Goal: Information Seeking & Learning: Find specific fact

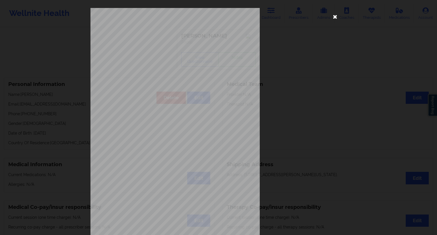
click at [334, 16] on icon at bounding box center [335, 16] width 9 height 9
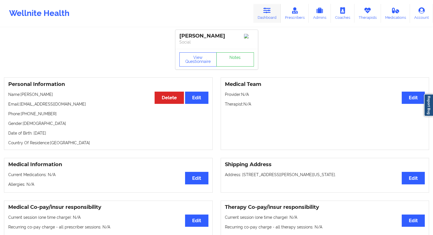
click at [262, 17] on link "Dashboard" at bounding box center [266, 13] width 27 height 19
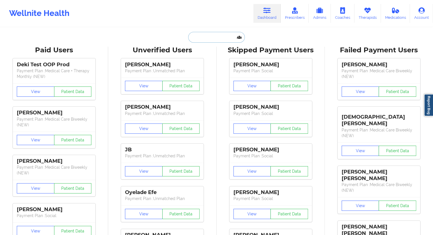
click at [213, 37] on input "text" at bounding box center [216, 37] width 56 height 11
paste input "[EMAIL_ADDRESS][DOMAIN_NAME]"
type input "[EMAIL_ADDRESS][DOMAIN_NAME]"
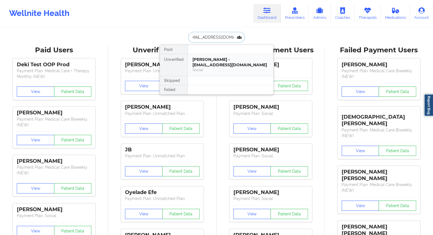
click at [202, 63] on div "[PERSON_NAME] - [EMAIL_ADDRESS][DOMAIN_NAME]" at bounding box center [230, 62] width 76 height 11
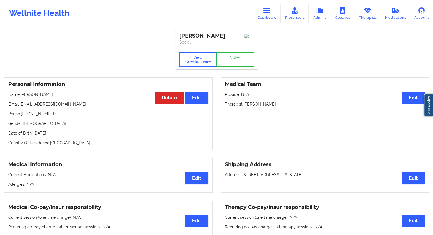
drag, startPoint x: 62, startPoint y: 95, endPoint x: 22, endPoint y: 94, distance: 40.4
click at [22, 94] on p "Name: [PERSON_NAME]" at bounding box center [108, 95] width 200 height 6
copy p "[PERSON_NAME]"
drag, startPoint x: 258, startPoint y: 16, endPoint x: 249, endPoint y: 20, distance: 9.4
click at [258, 16] on link "Dashboard" at bounding box center [266, 13] width 27 height 19
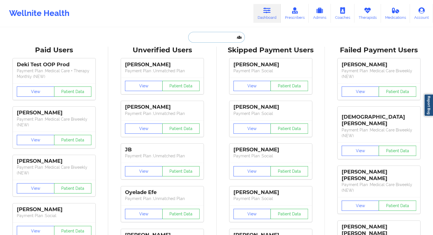
click at [222, 35] on input "text" at bounding box center [216, 37] width 56 height 11
paste input "[EMAIL_ADDRESS][DOMAIN_NAME]"
type input "[EMAIL_ADDRESS][DOMAIN_NAME]"
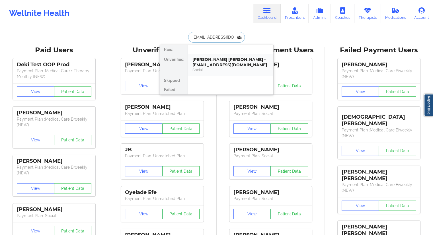
click at [212, 65] on div "[PERSON_NAME] [PERSON_NAME] - [EMAIL_ADDRESS][DOMAIN_NAME]" at bounding box center [230, 62] width 76 height 11
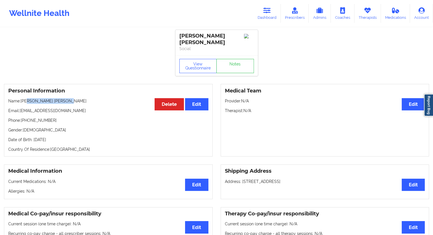
drag, startPoint x: 71, startPoint y: 100, endPoint x: 25, endPoint y: 99, distance: 46.1
click at [28, 99] on p "Name: [PERSON_NAME] [PERSON_NAME]" at bounding box center [108, 101] width 200 height 6
drag, startPoint x: 25, startPoint y: 99, endPoint x: 39, endPoint y: 103, distance: 14.1
click at [23, 100] on p "Name: [PERSON_NAME] [PERSON_NAME]" at bounding box center [108, 101] width 200 height 6
click at [43, 104] on p "Name: [PERSON_NAME] [PERSON_NAME]" at bounding box center [108, 101] width 200 height 6
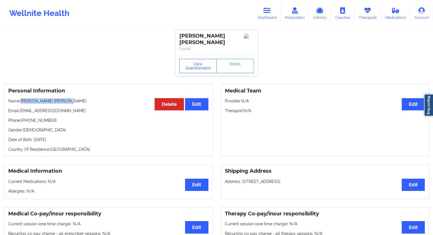
drag, startPoint x: 73, startPoint y: 102, endPoint x: 22, endPoint y: 100, distance: 51.0
click at [22, 100] on p "Name: [PERSON_NAME] [PERSON_NAME]" at bounding box center [108, 101] width 200 height 6
copy p "[PERSON_NAME] [PERSON_NAME]"
drag, startPoint x: 267, startPoint y: 13, endPoint x: 256, endPoint y: 21, distance: 13.2
click at [267, 13] on icon at bounding box center [266, 10] width 7 height 6
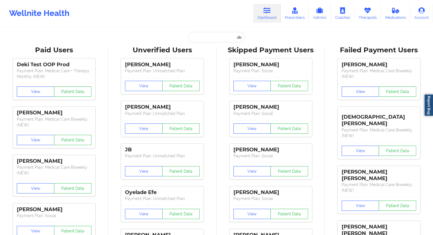
drag, startPoint x: 205, startPoint y: 45, endPoint x: 206, endPoint y: 38, distance: 7.1
click at [206, 38] on input "text" at bounding box center [216, 37] width 56 height 11
paste input "[EMAIL_ADDRESS][DOMAIN_NAME]"
type input "[EMAIL_ADDRESS][DOMAIN_NAME]"
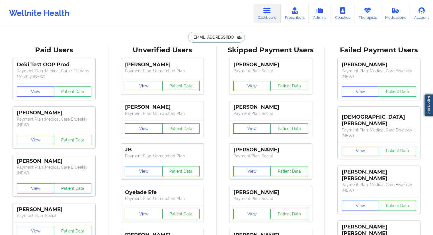
scroll to position [0, 5]
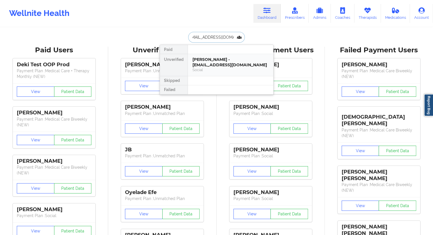
click at [197, 63] on div "[PERSON_NAME] - [EMAIL_ADDRESS][DOMAIN_NAME]" at bounding box center [230, 62] width 76 height 11
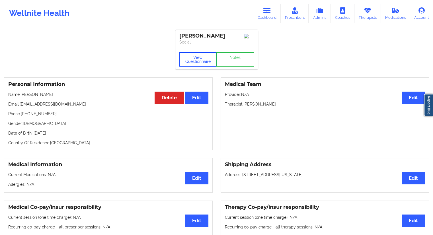
click at [198, 66] on button "View Questionnaire" at bounding box center [198, 59] width 38 height 14
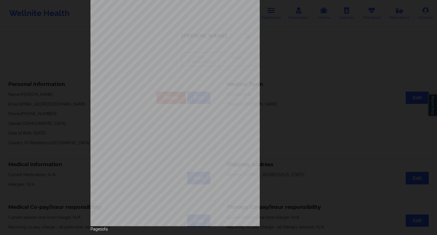
scroll to position [36, 0]
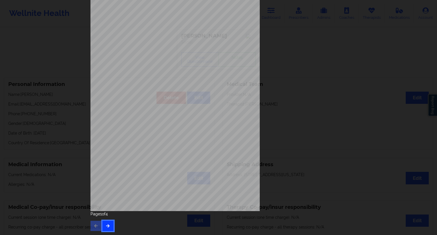
click at [108, 227] on icon "button" at bounding box center [108, 225] width 5 height 3
click at [106, 226] on icon "button" at bounding box center [108, 225] width 5 height 3
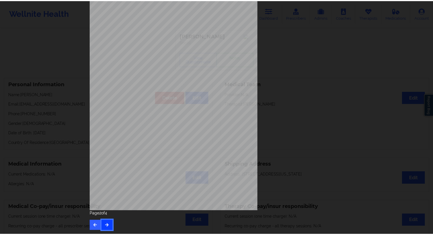
scroll to position [0, 0]
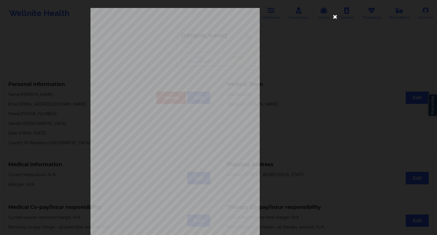
click at [334, 16] on icon at bounding box center [335, 16] width 9 height 9
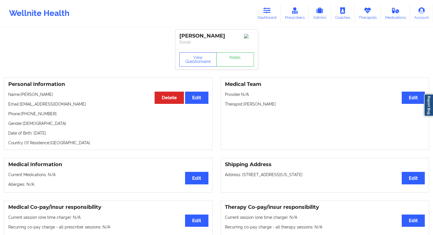
drag, startPoint x: 60, startPoint y: 96, endPoint x: 43, endPoint y: 96, distance: 16.8
click at [43, 96] on p "Name: [PERSON_NAME]" at bounding box center [108, 95] width 200 height 6
copy p "Ciralsky"
drag, startPoint x: 259, startPoint y: 21, endPoint x: 255, endPoint y: 26, distance: 6.7
click at [260, 21] on link "Dashboard" at bounding box center [266, 13] width 27 height 19
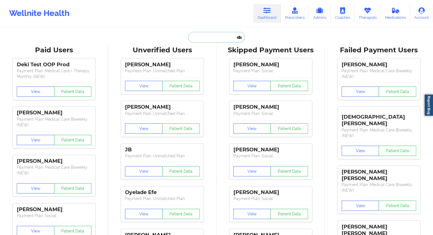
click at [228, 42] on input "text" at bounding box center [216, 37] width 56 height 11
paste input "[EMAIL_ADDRESS][DOMAIN_NAME]"
type input "[EMAIL_ADDRESS][DOMAIN_NAME]"
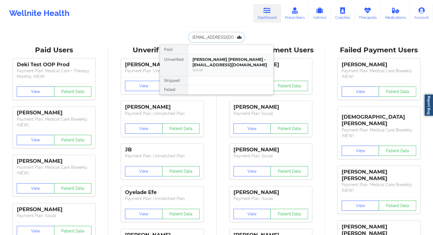
click at [212, 62] on div "[PERSON_NAME] [PERSON_NAME] - [EMAIL_ADDRESS][DOMAIN_NAME]" at bounding box center [230, 62] width 76 height 11
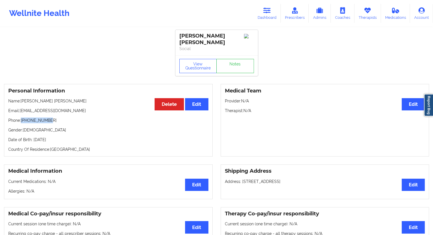
drag, startPoint x: 56, startPoint y: 120, endPoint x: 22, endPoint y: 122, distance: 33.9
click at [22, 122] on p "Phone: [PHONE_NUMBER]" at bounding box center [108, 121] width 200 height 6
copy p "[PHONE_NUMBER]"
